Goal: Entertainment & Leisure: Consume media (video, audio)

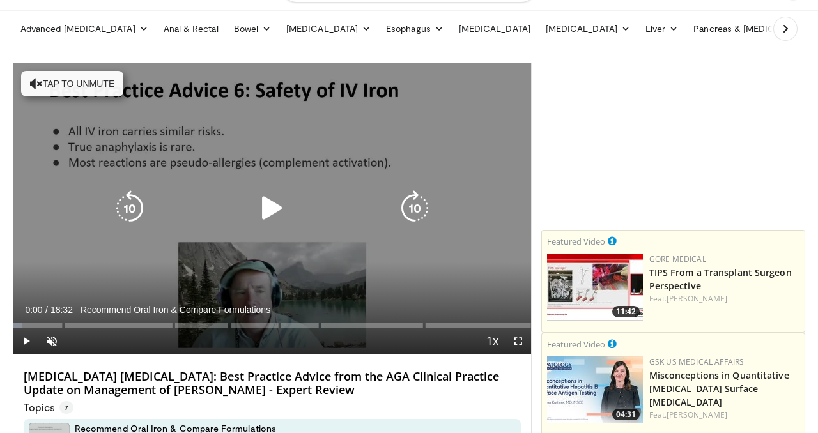
click at [282, 215] on icon "Video Player" at bounding box center [272, 209] width 36 height 36
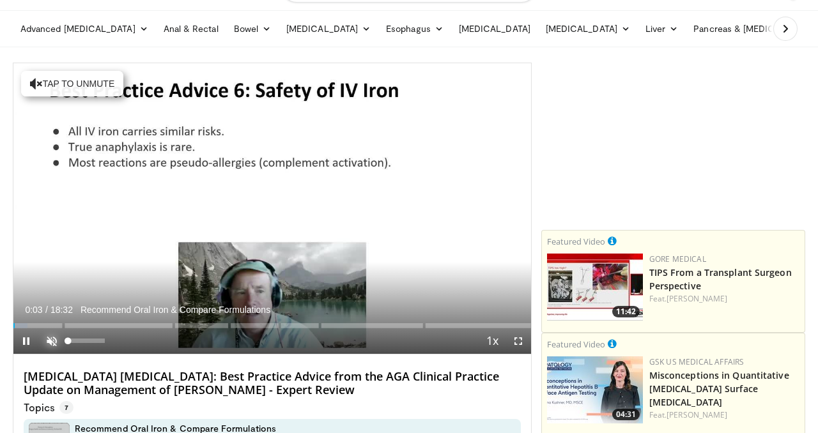
click at [54, 340] on span "Video Player" at bounding box center [52, 342] width 26 height 26
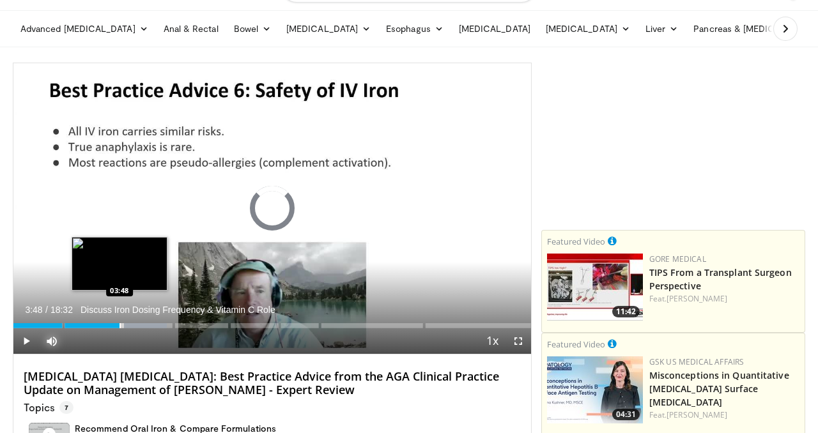
click at [120, 328] on div "Progress Bar" at bounding box center [120, 326] width 1 height 5
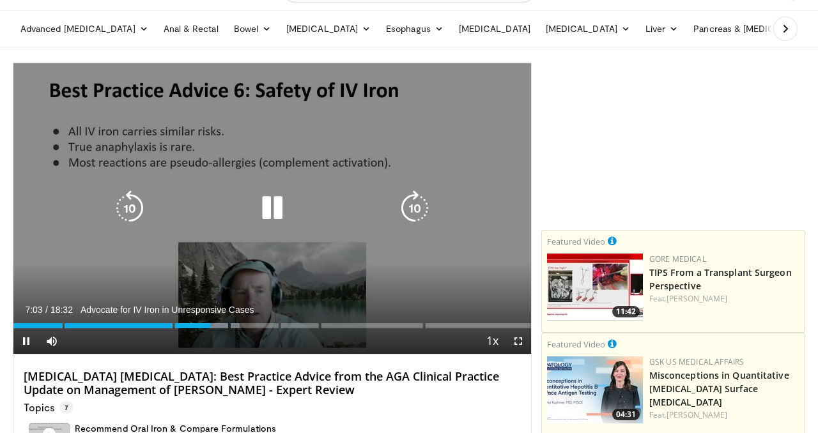
click at [275, 211] on icon "Video Player" at bounding box center [272, 209] width 36 height 36
click at [269, 214] on icon "Video Player" at bounding box center [272, 209] width 36 height 36
click at [272, 215] on icon "Video Player" at bounding box center [272, 209] width 36 height 36
click at [276, 207] on icon "Video Player" at bounding box center [272, 209] width 36 height 36
